Goal: Navigation & Orientation: Find specific page/section

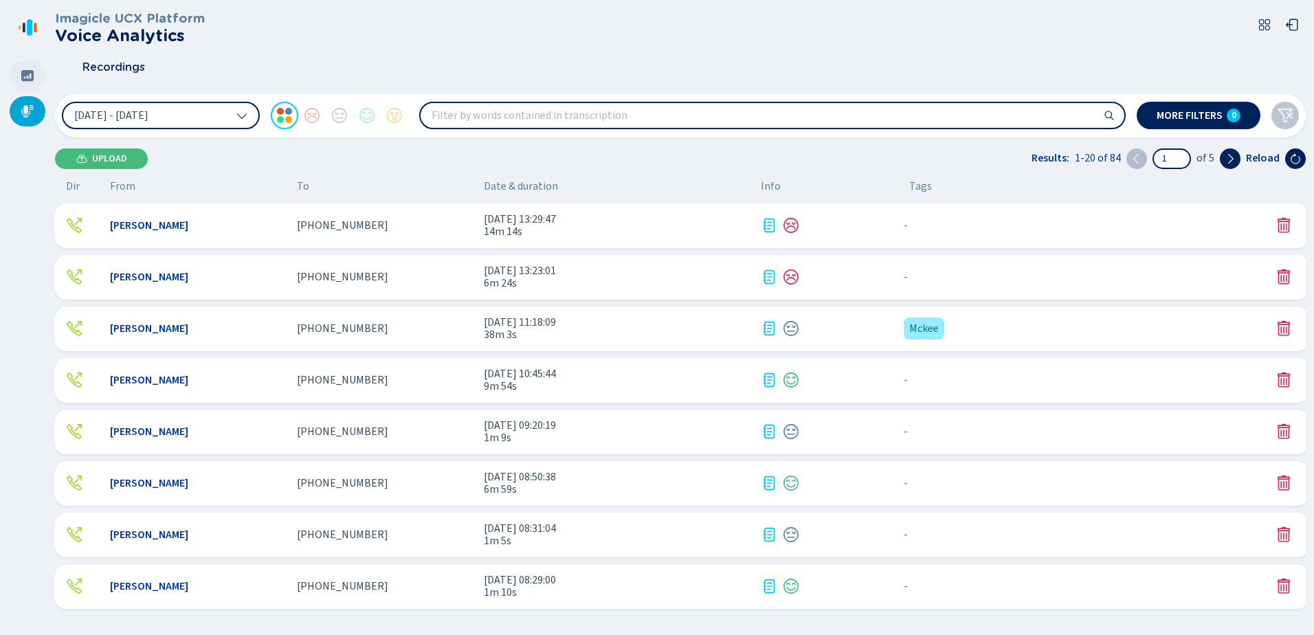
click at [30, 76] on icon at bounding box center [28, 76] width 14 height 14
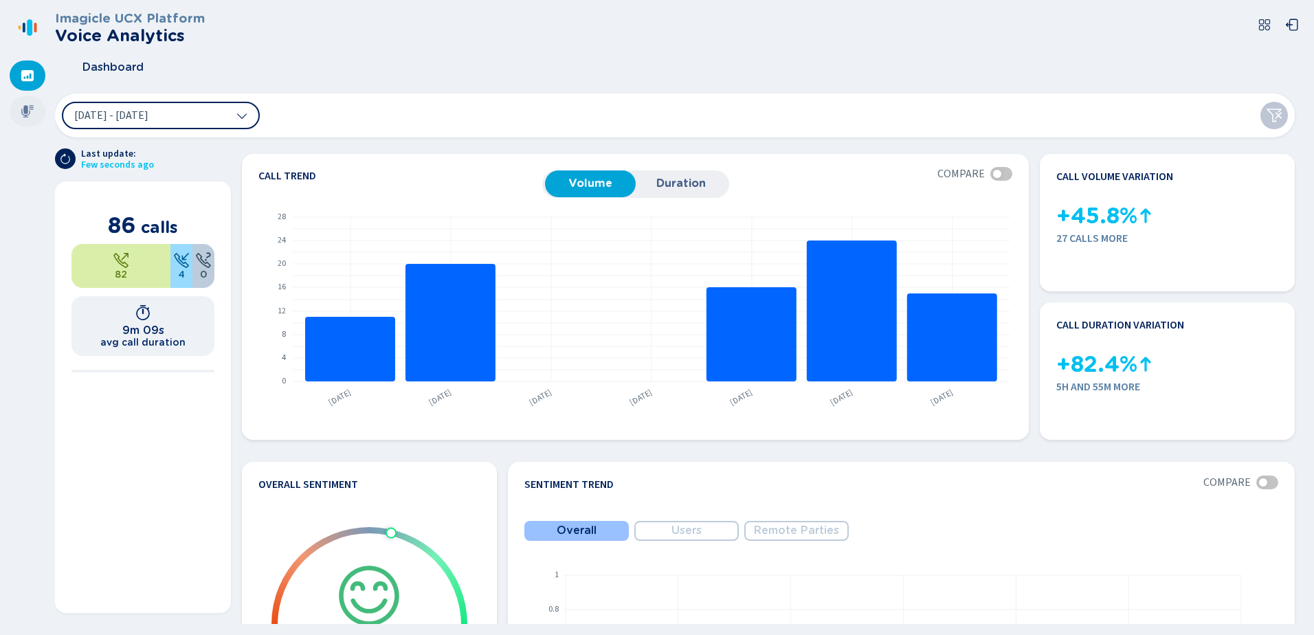
click at [30, 107] on icon at bounding box center [27, 111] width 12 height 12
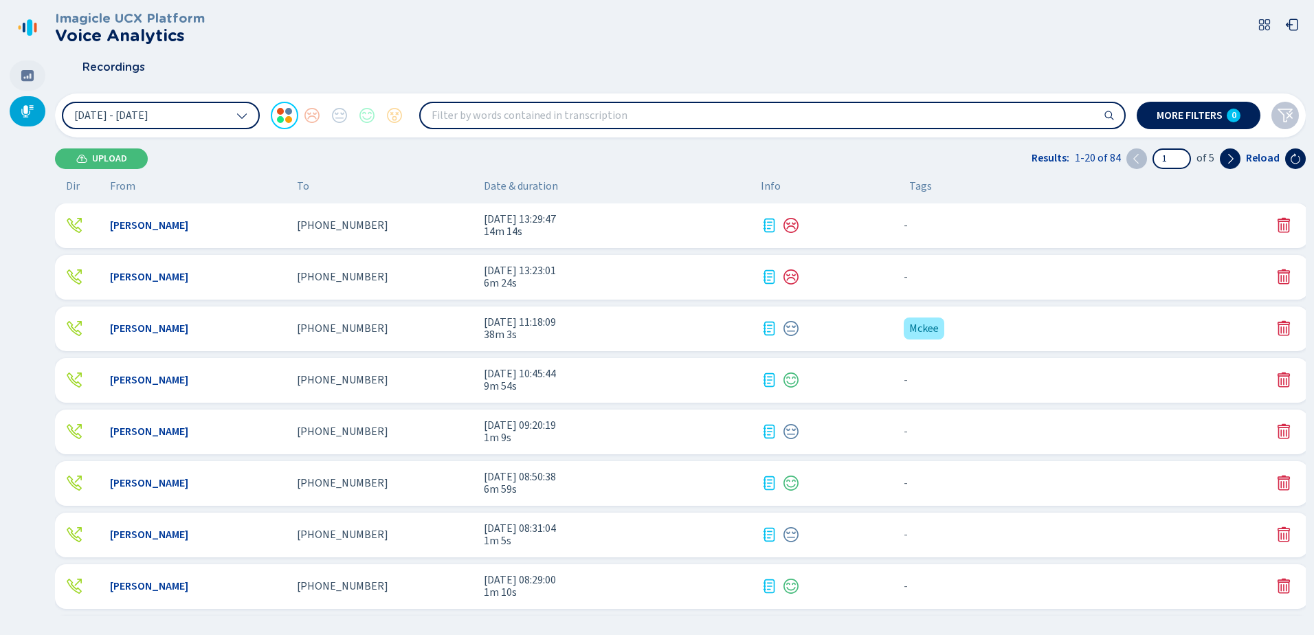
click at [29, 69] on icon at bounding box center [28, 76] width 14 height 14
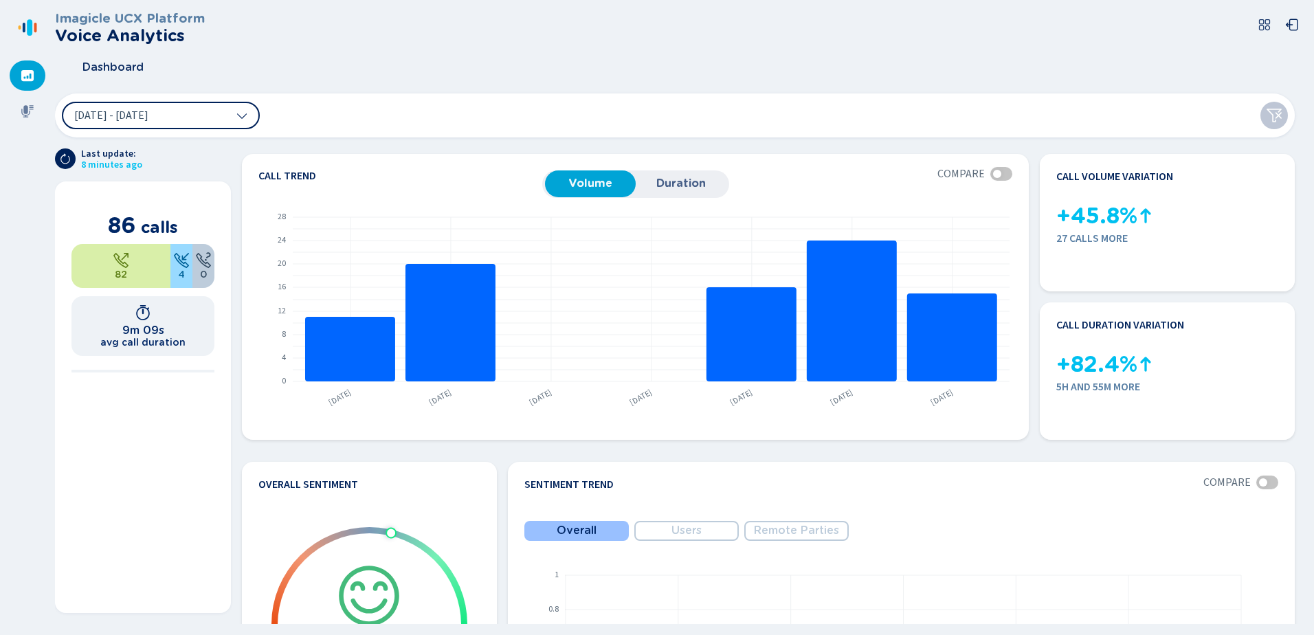
click at [618, 32] on div "Imagicle UCX Platform Voice Analytics" at bounding box center [680, 28] width 1250 height 34
